Goal: Find contact information: Obtain details needed to contact an individual or organization

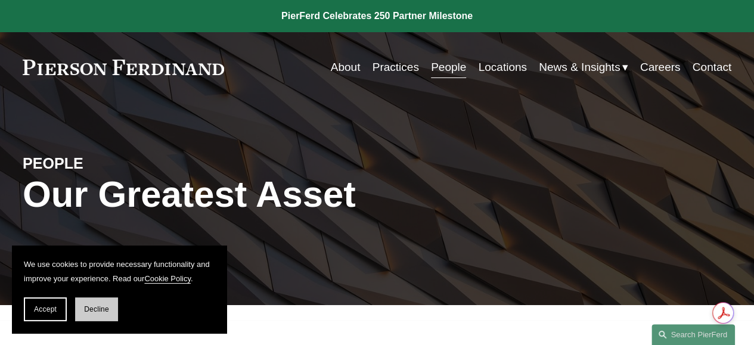
click at [75, 310] on button "Decline" at bounding box center [96, 310] width 43 height 24
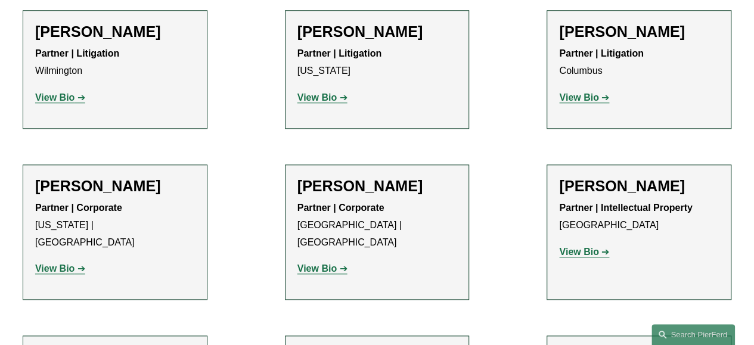
scroll to position [3129, 0]
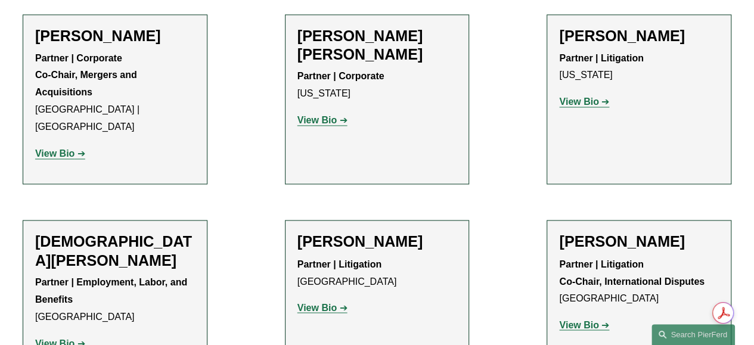
click at [55, 338] on strong "View Bio" at bounding box center [54, 343] width 39 height 10
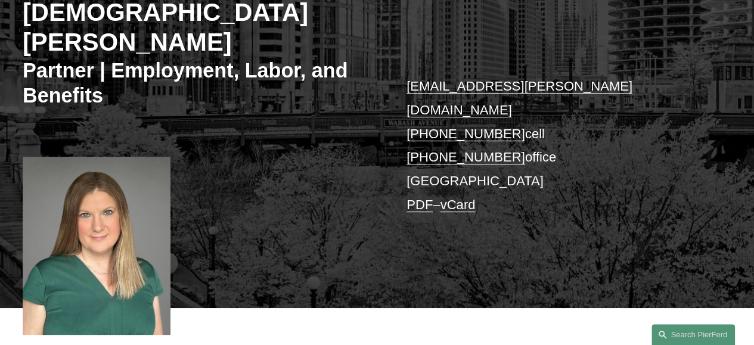
scroll to position [192, 0]
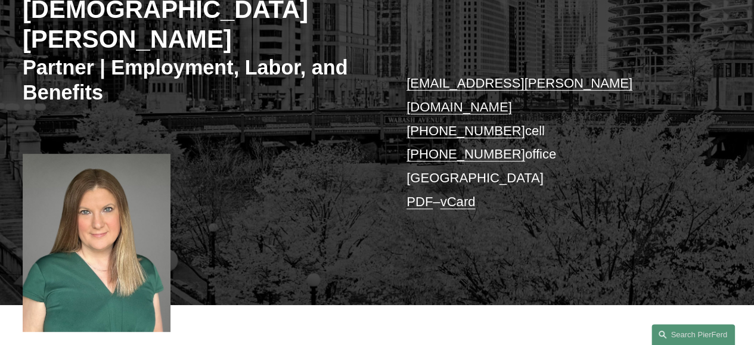
click at [458, 194] on link "vCard" at bounding box center [457, 201] width 35 height 15
click at [448, 194] on link "vCard" at bounding box center [457, 201] width 35 height 15
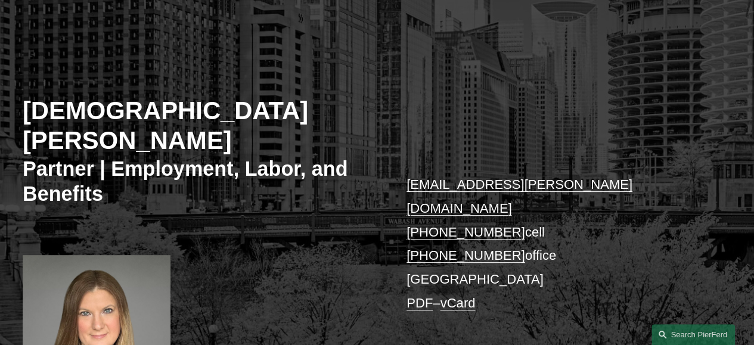
scroll to position [20, 0]
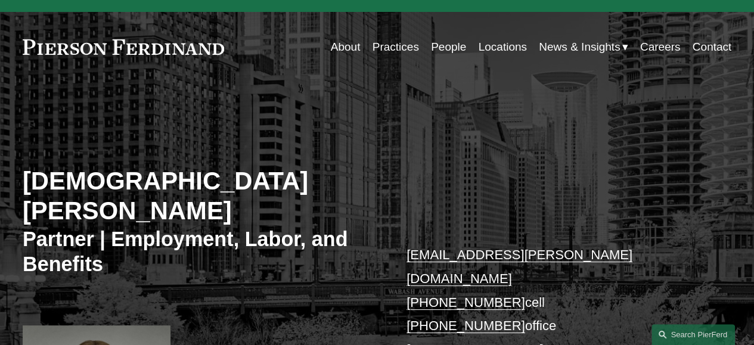
click at [492, 47] on link "Locations" at bounding box center [502, 47] width 48 height 23
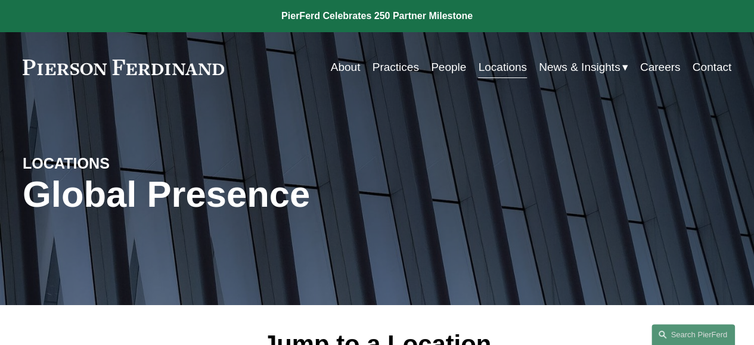
scroll to position [216, 0]
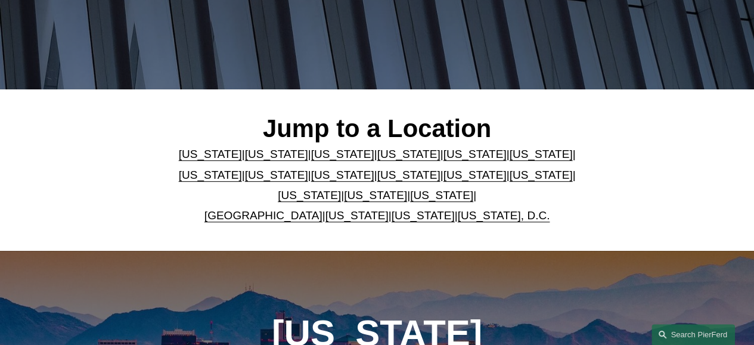
click at [242, 169] on link "[US_STATE]" at bounding box center [210, 175] width 63 height 13
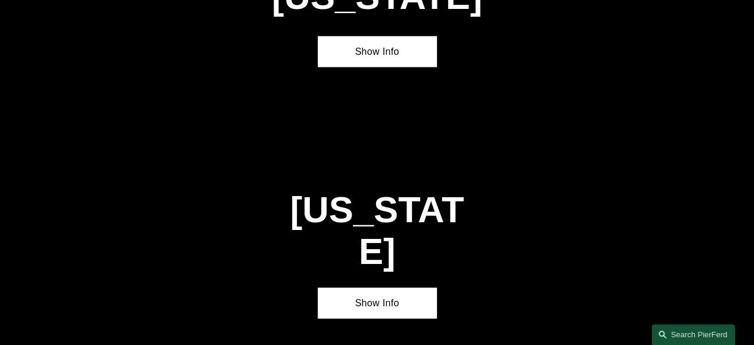
scroll to position [1766, 0]
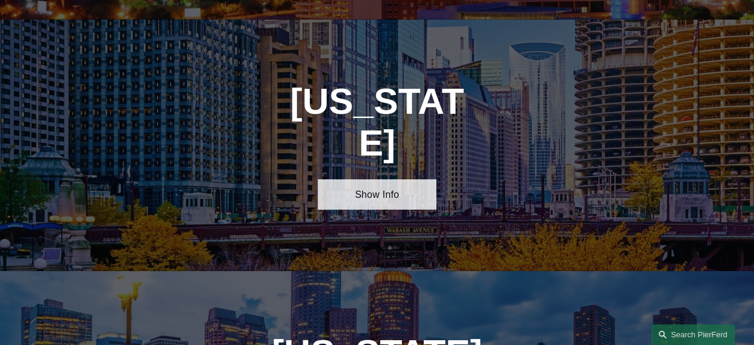
click at [368, 179] on link "Show Info" at bounding box center [377, 194] width 118 height 30
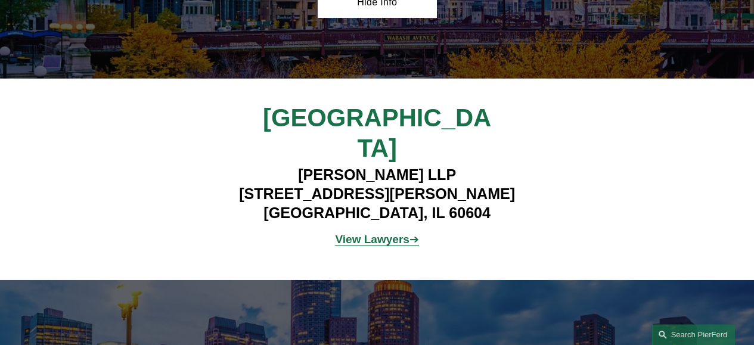
scroll to position [1977, 0]
